Goal: Download file/media

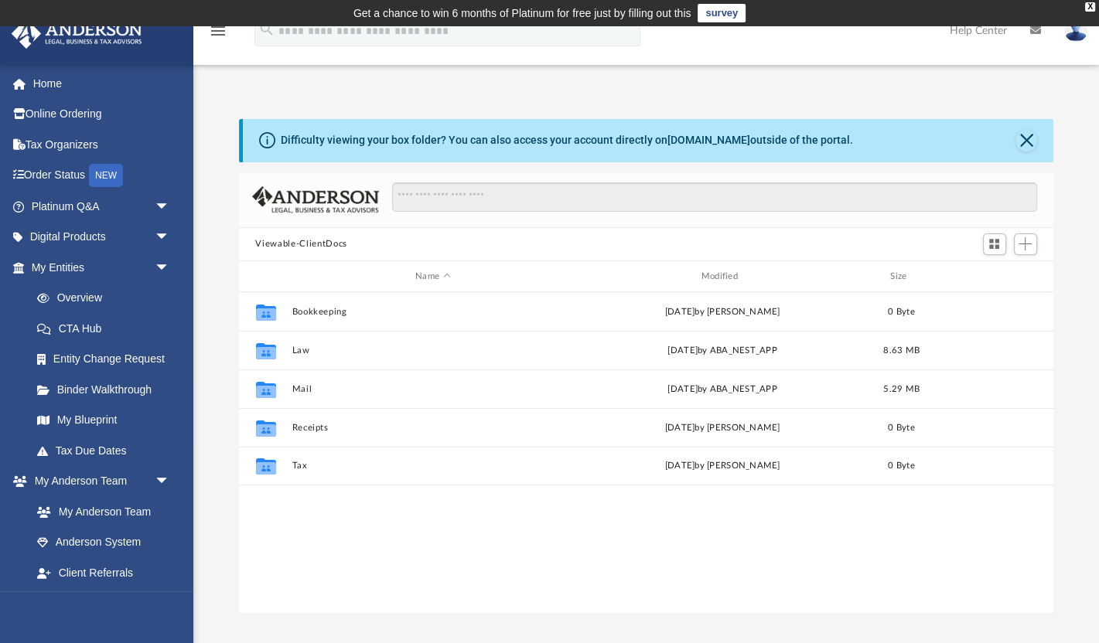
scroll to position [351, 815]
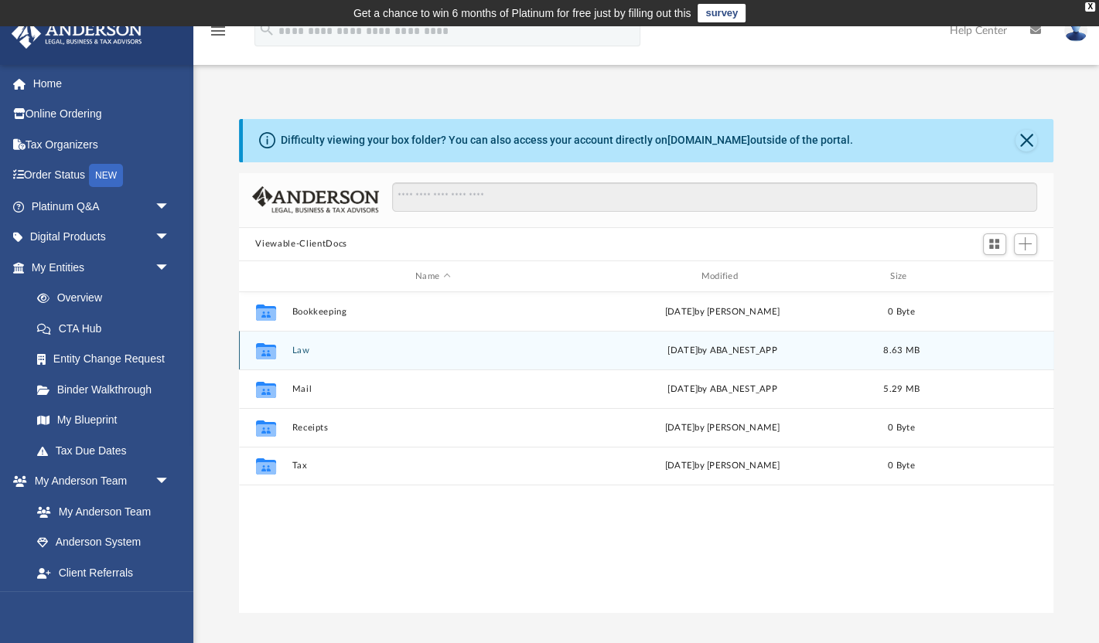
click at [301, 351] on button "Law" at bounding box center [432, 351] width 282 height 10
click at [322, 348] on button "22 Beech, LLC" at bounding box center [432, 351] width 282 height 10
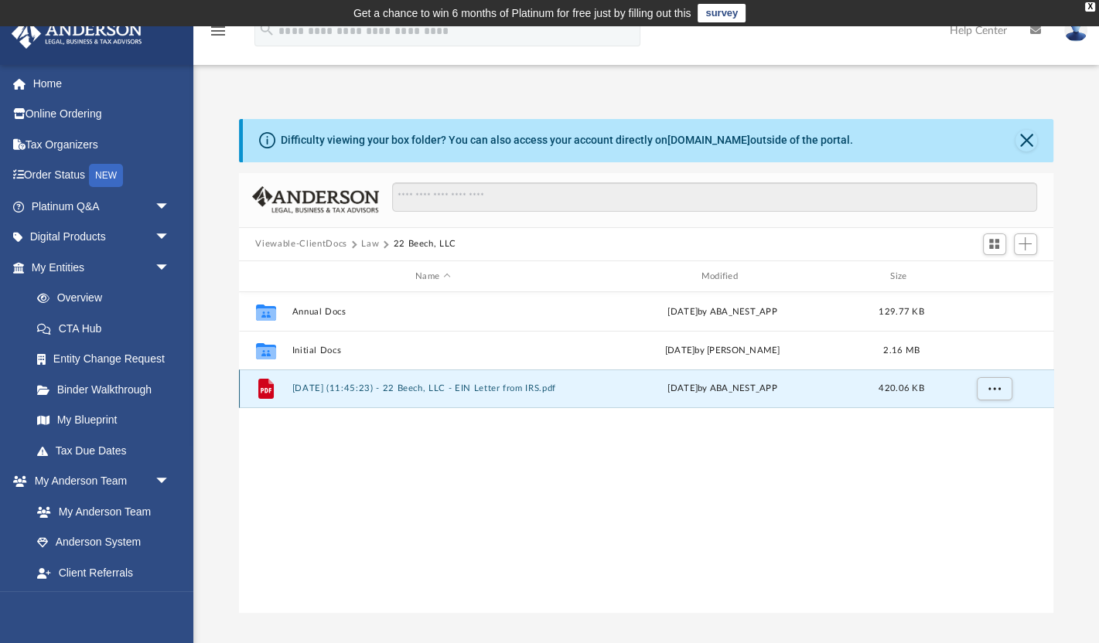
click at [359, 386] on button "[DATE] (11:45:23) - 22 Beech, LLC - EIN Letter from IRS.pdf" at bounding box center [432, 389] width 282 height 10
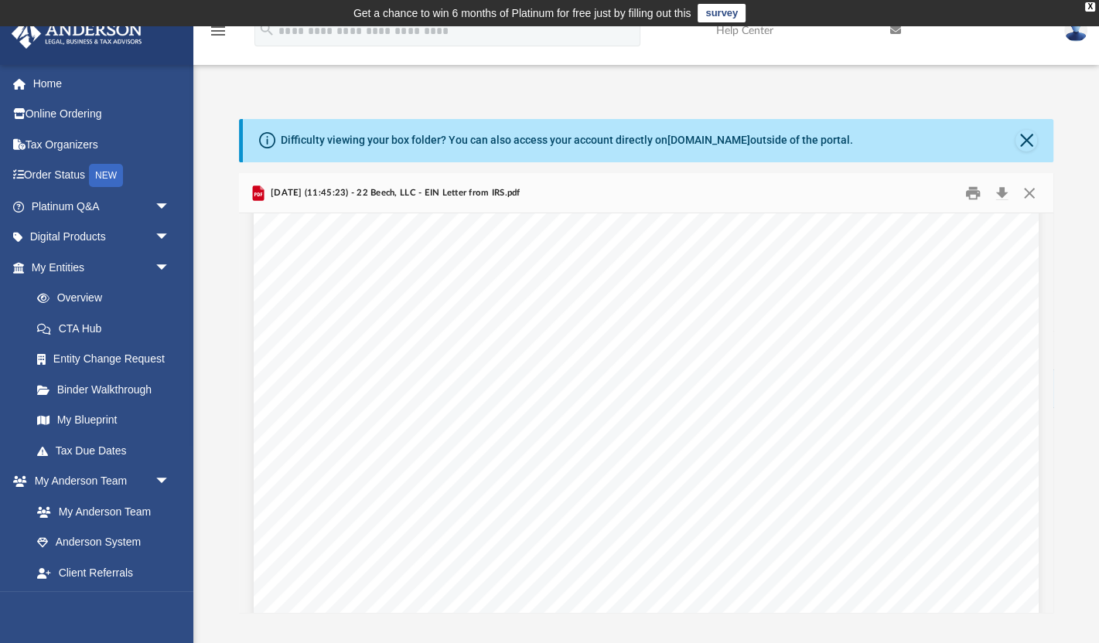
scroll to position [2701, 0]
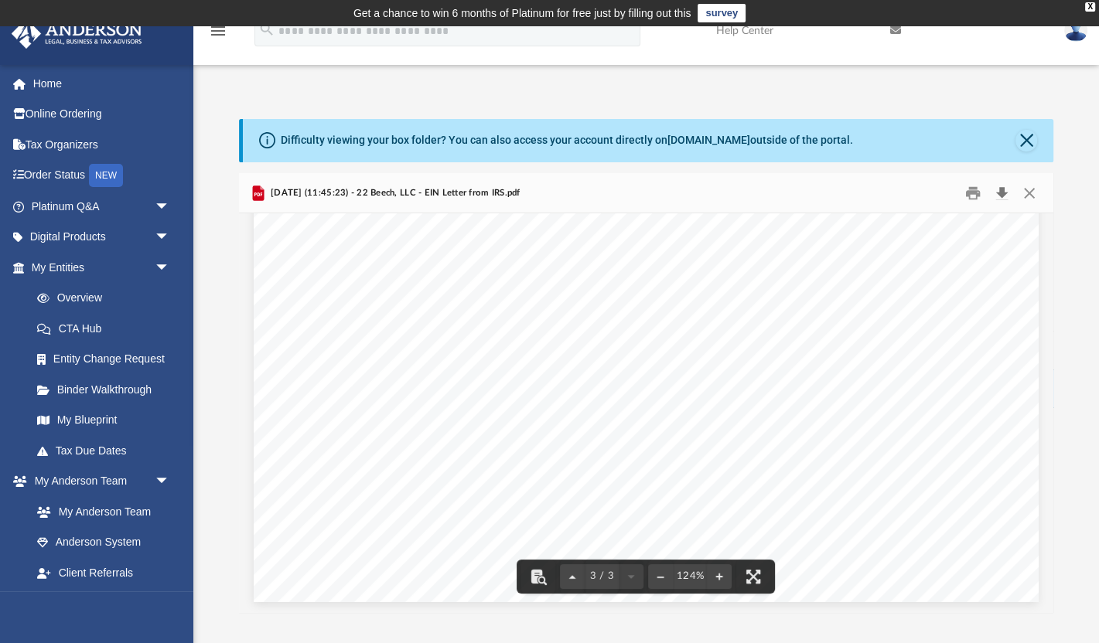
click at [1000, 189] on button "Download" at bounding box center [1002, 193] width 28 height 24
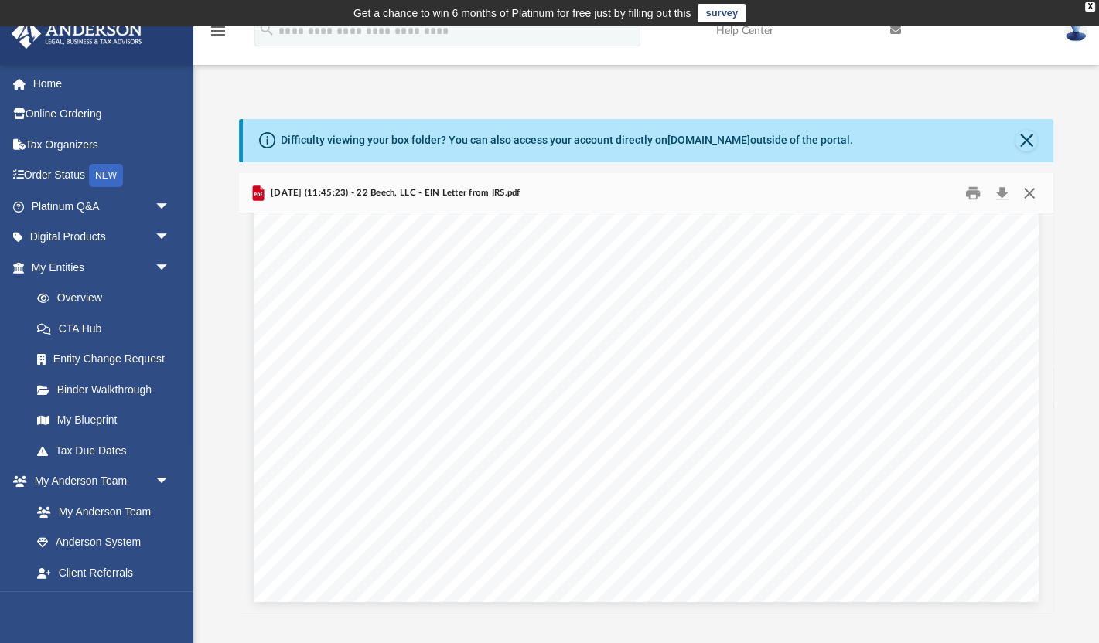
click at [1029, 194] on button "Close" at bounding box center [1029, 193] width 28 height 24
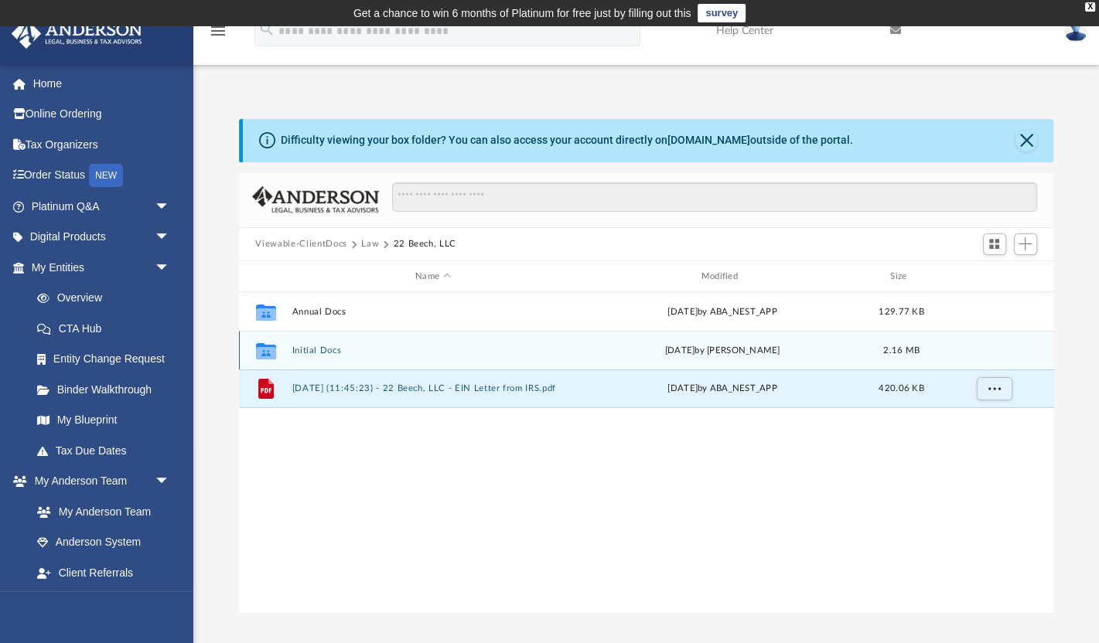
click at [320, 350] on button "Initial Docs" at bounding box center [432, 351] width 282 height 10
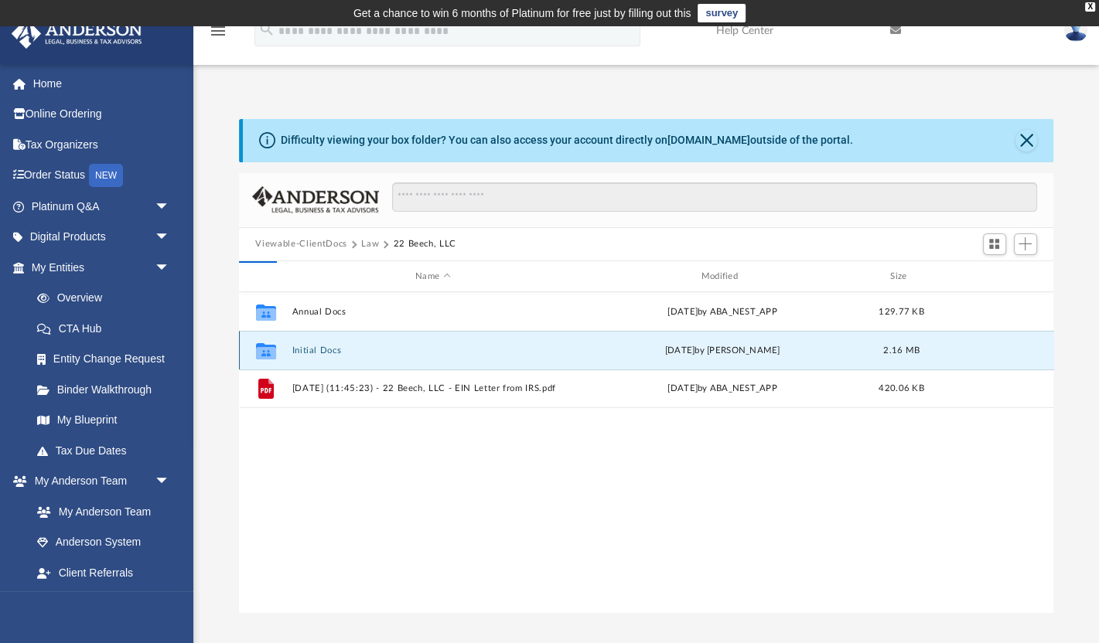
click at [320, 350] on button "Initial Docs" at bounding box center [432, 351] width 282 height 10
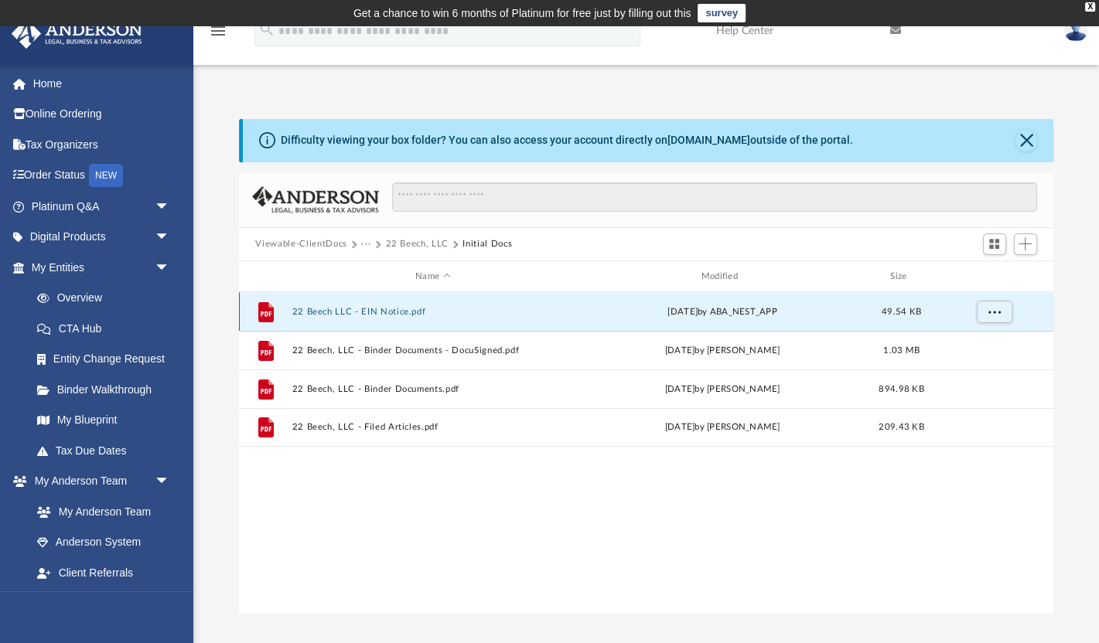
click at [384, 311] on button "22 Beech LLC - EIN Notice.pdf" at bounding box center [432, 312] width 282 height 10
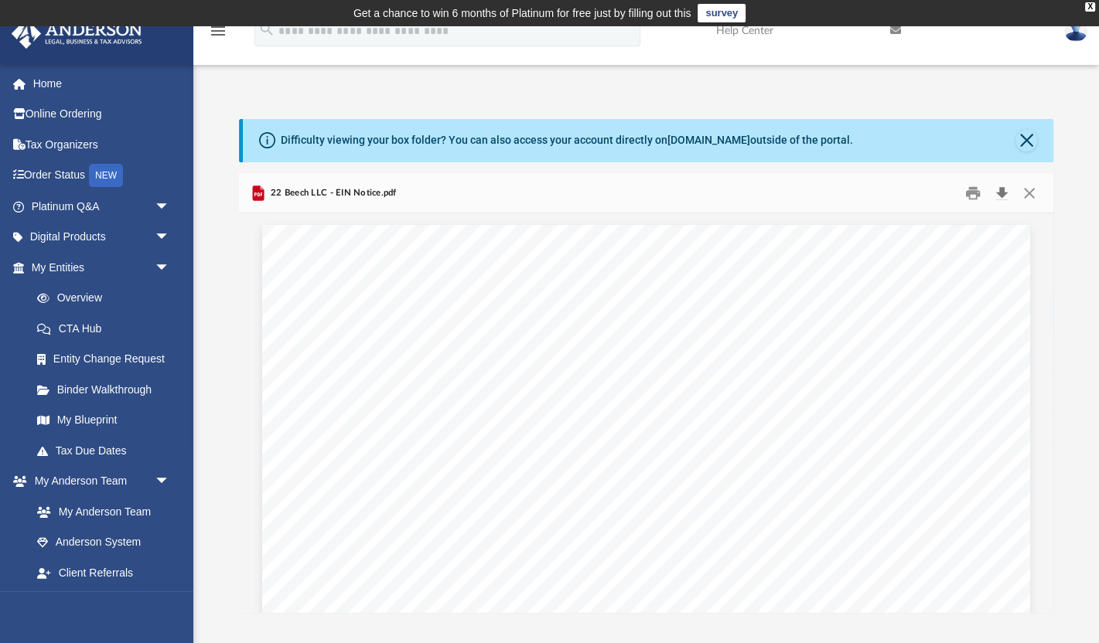
click at [1002, 196] on button "Download" at bounding box center [1002, 193] width 28 height 24
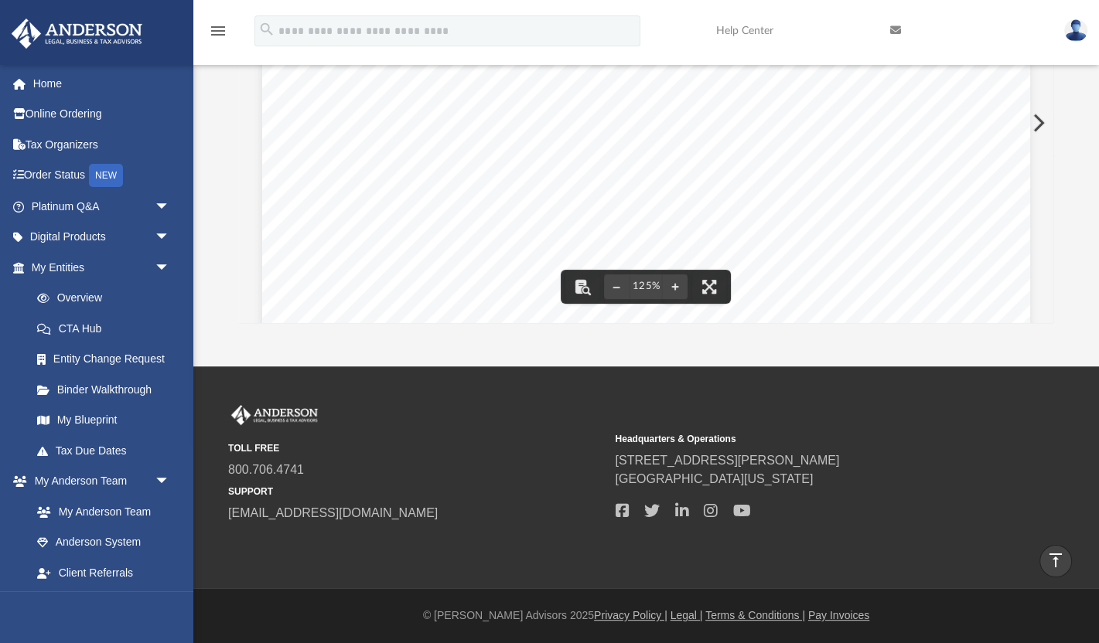
click at [1076, 31] on img at bounding box center [1075, 30] width 23 height 22
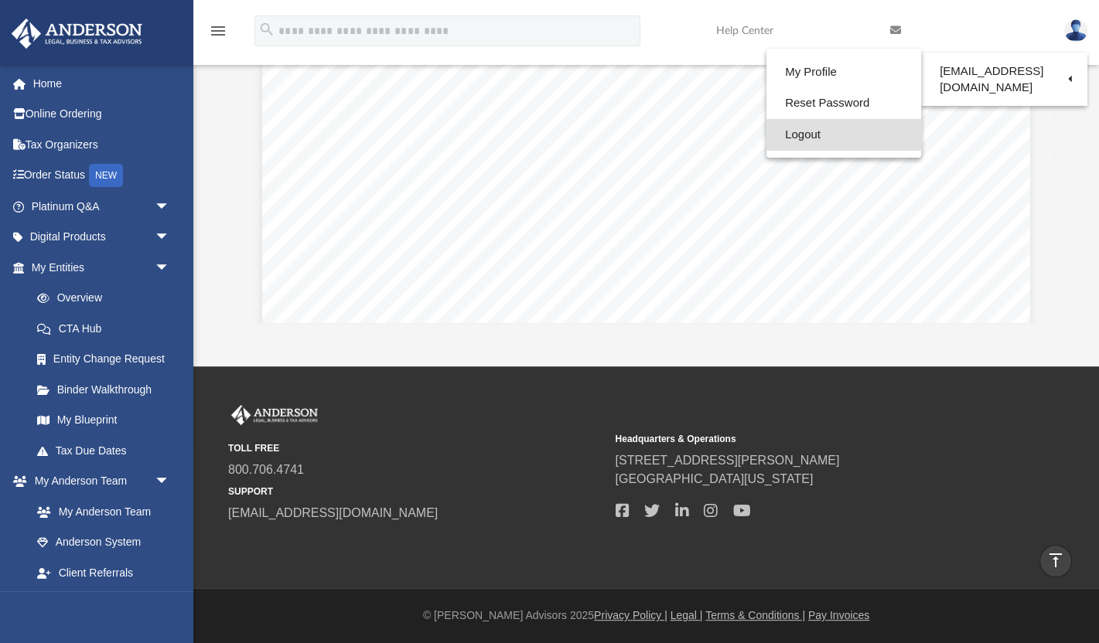
click at [826, 138] on link "Logout" at bounding box center [843, 135] width 155 height 32
